Goal: Navigation & Orientation: Find specific page/section

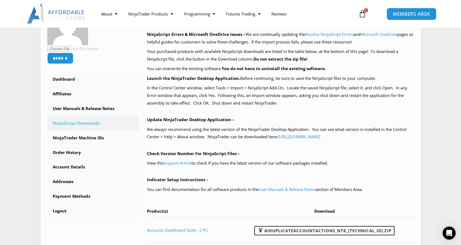
click at [417, 16] on span "MEMBERS AREA" at bounding box center [411, 14] width 37 height 5
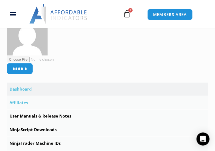
scroll to position [163, 0]
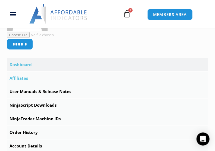
click at [23, 78] on link "Affiliates" at bounding box center [107, 78] width 201 height 13
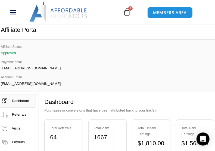
scroll to position [54, 0]
